Goal: Information Seeking & Learning: Learn about a topic

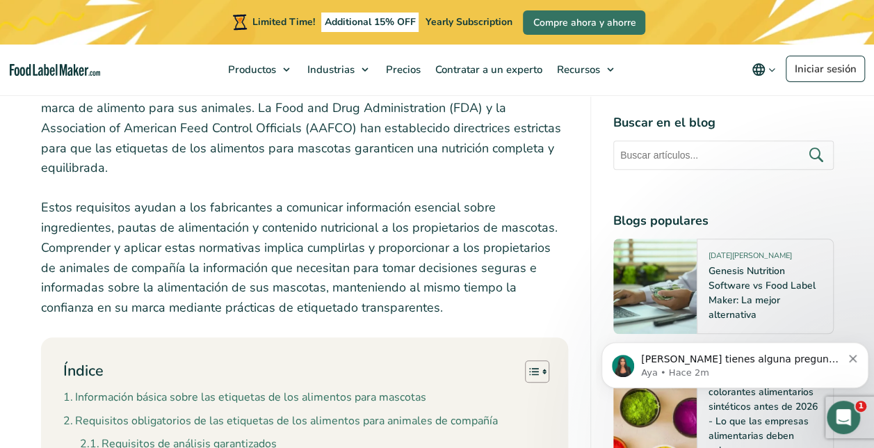
scroll to position [497, 0]
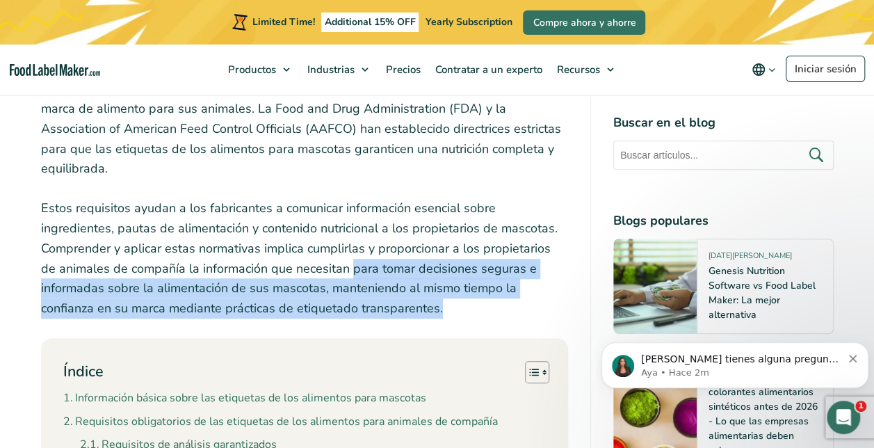
drag, startPoint x: 259, startPoint y: 250, endPoint x: 444, endPoint y: 284, distance: 187.9
click at [444, 284] on p "Estos requisitos ayudan a los fabricantes a comunicar información esencial sobr…" at bounding box center [304, 258] width 527 height 120
drag, startPoint x: 444, startPoint y: 284, endPoint x: 420, endPoint y: 296, distance: 27.4
click at [420, 296] on p "Estos requisitos ayudan a los fabricantes a comunicar información esencial sobr…" at bounding box center [304, 258] width 527 height 120
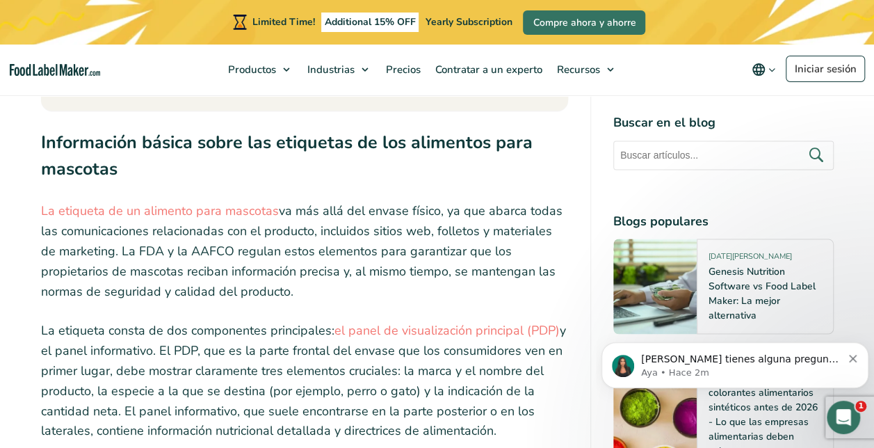
scroll to position [1109, 0]
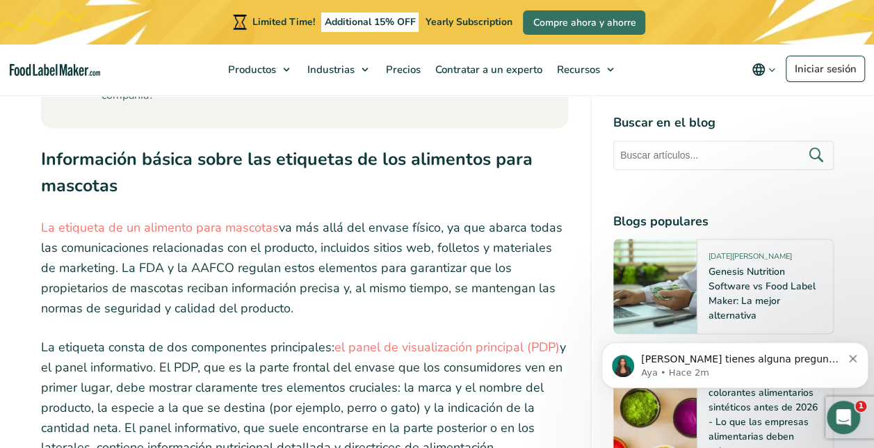
click at [457, 338] on link "el panel de visualización principal (PDP)" at bounding box center [446, 346] width 225 height 17
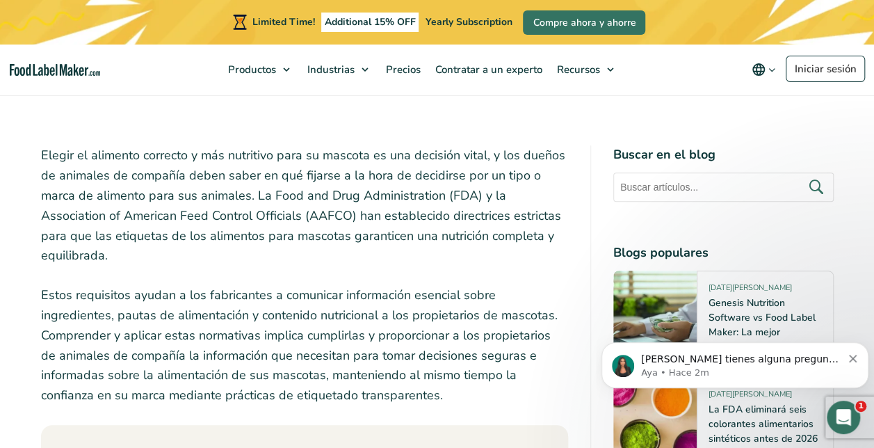
scroll to position [409, 0]
